Goal: Information Seeking & Learning: Learn about a topic

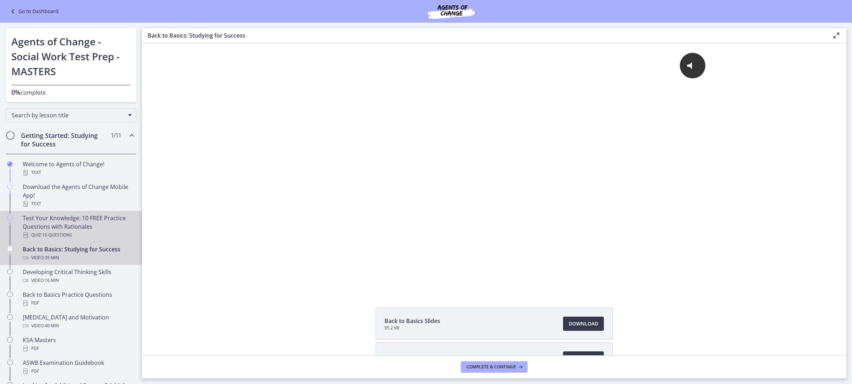
click at [72, 229] on div "Test Your Knowledge: 10 FREE Practice Questions with Rationales Quiz · 10 Quest…" at bounding box center [78, 227] width 111 height 26
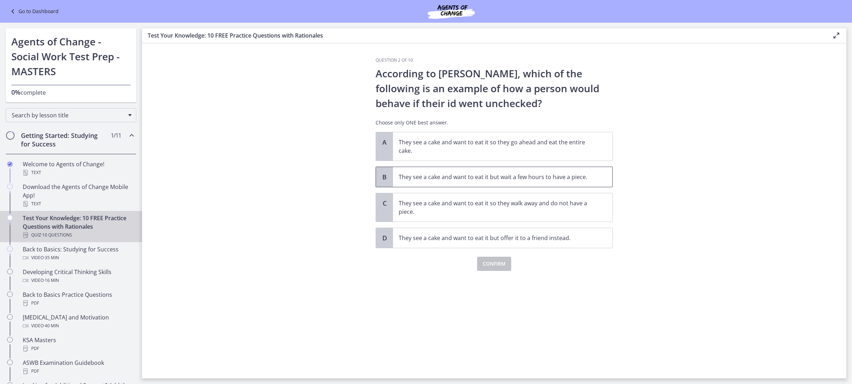
click at [510, 177] on p "They see a cake and want to eat it but wait a few hours to have a piece." at bounding box center [496, 177] width 194 height 9
click at [499, 270] on button "Confirm" at bounding box center [494, 264] width 34 height 14
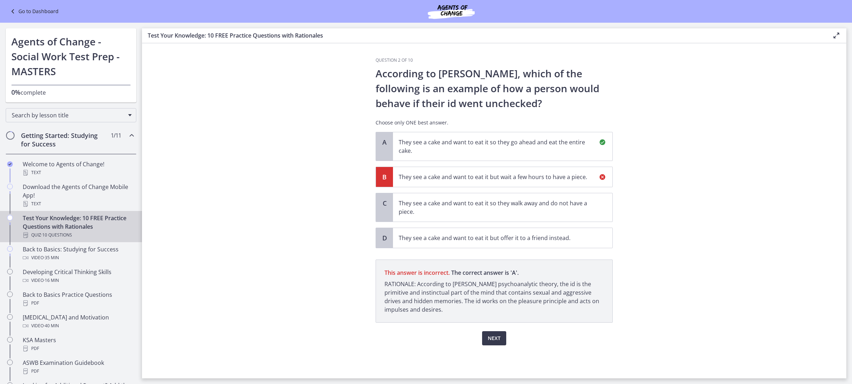
click at [464, 147] on p "They see a cake and want to eat it so they go ahead and eat the entire cake." at bounding box center [496, 146] width 194 height 17
drag, startPoint x: 256, startPoint y: 297, endPoint x: 234, endPoint y: 293, distance: 23.0
drag, startPoint x: 235, startPoint y: 294, endPoint x: 212, endPoint y: 283, distance: 25.6
drag, startPoint x: 169, startPoint y: 282, endPoint x: 94, endPoint y: 283, distance: 74.5
drag, startPoint x: 91, startPoint y: 286, endPoint x: 84, endPoint y: 285, distance: 7.2
